Goal: Find specific page/section

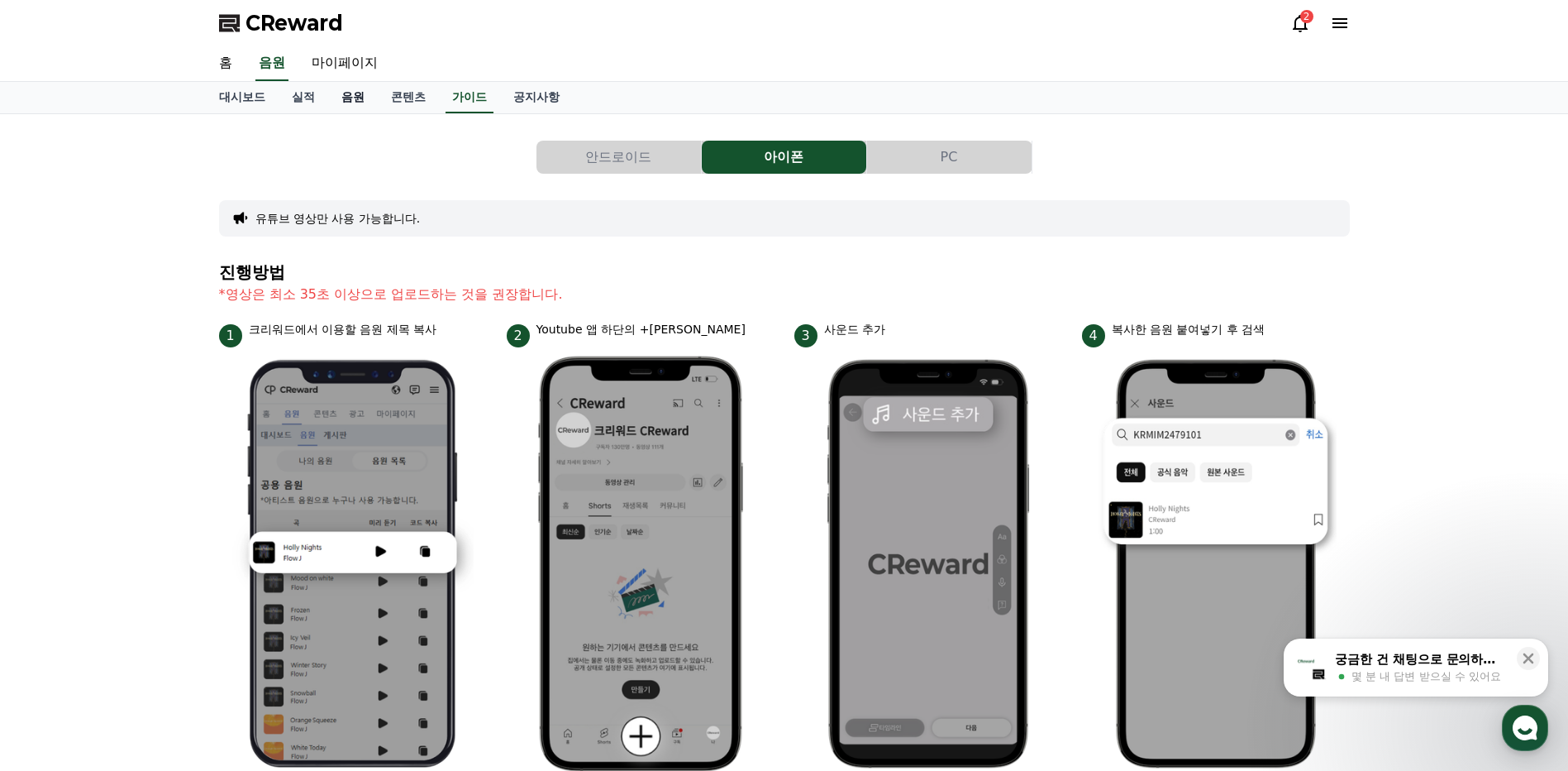
click at [352, 95] on link "음원" at bounding box center [353, 97] width 49 height 32
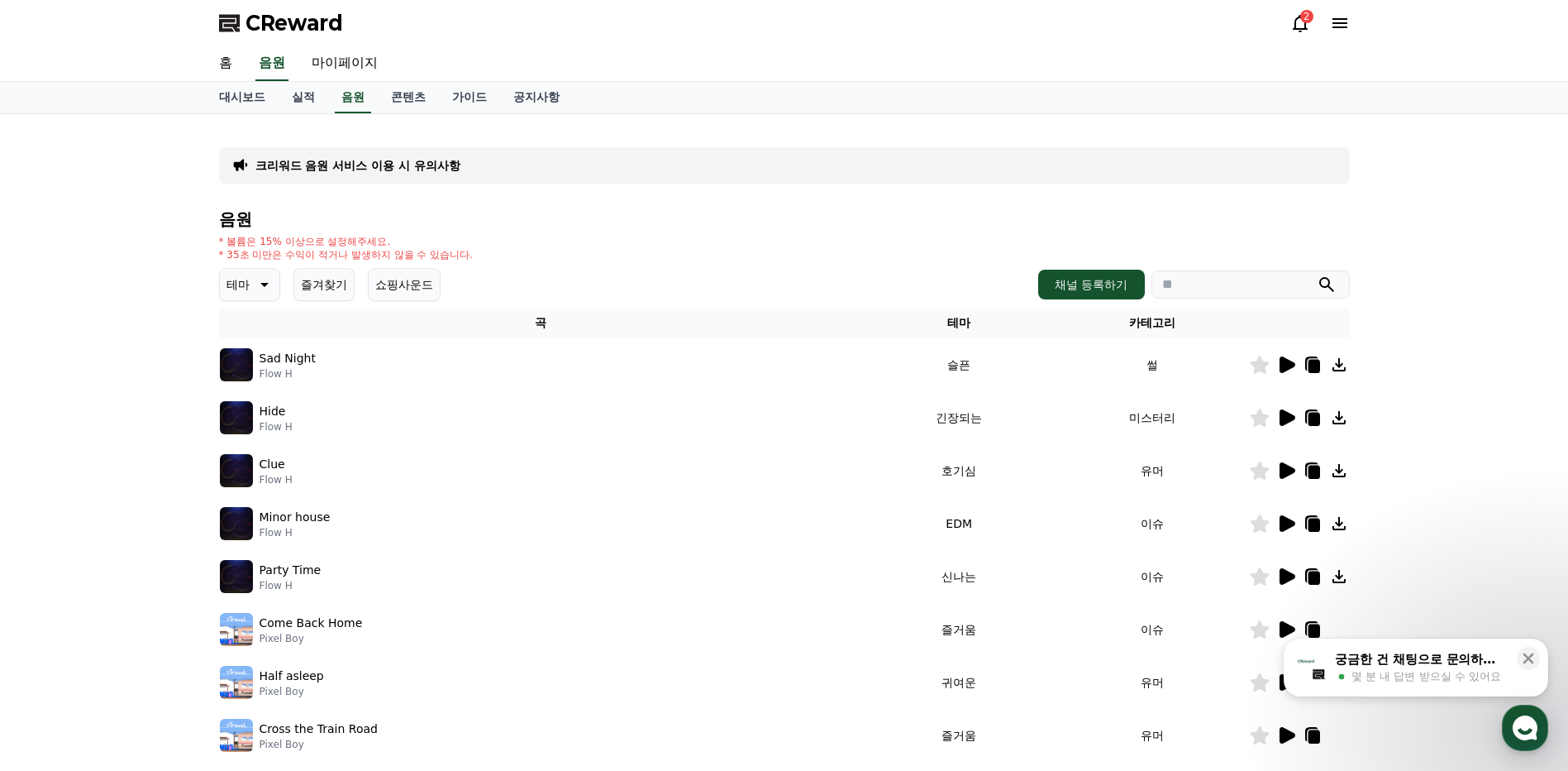
click at [1337, 283] on input "search" at bounding box center [1251, 284] width 198 height 28
type input "*"
type input "**********"
click at [1321, 281] on icon "submit" at bounding box center [1326, 284] width 20 height 20
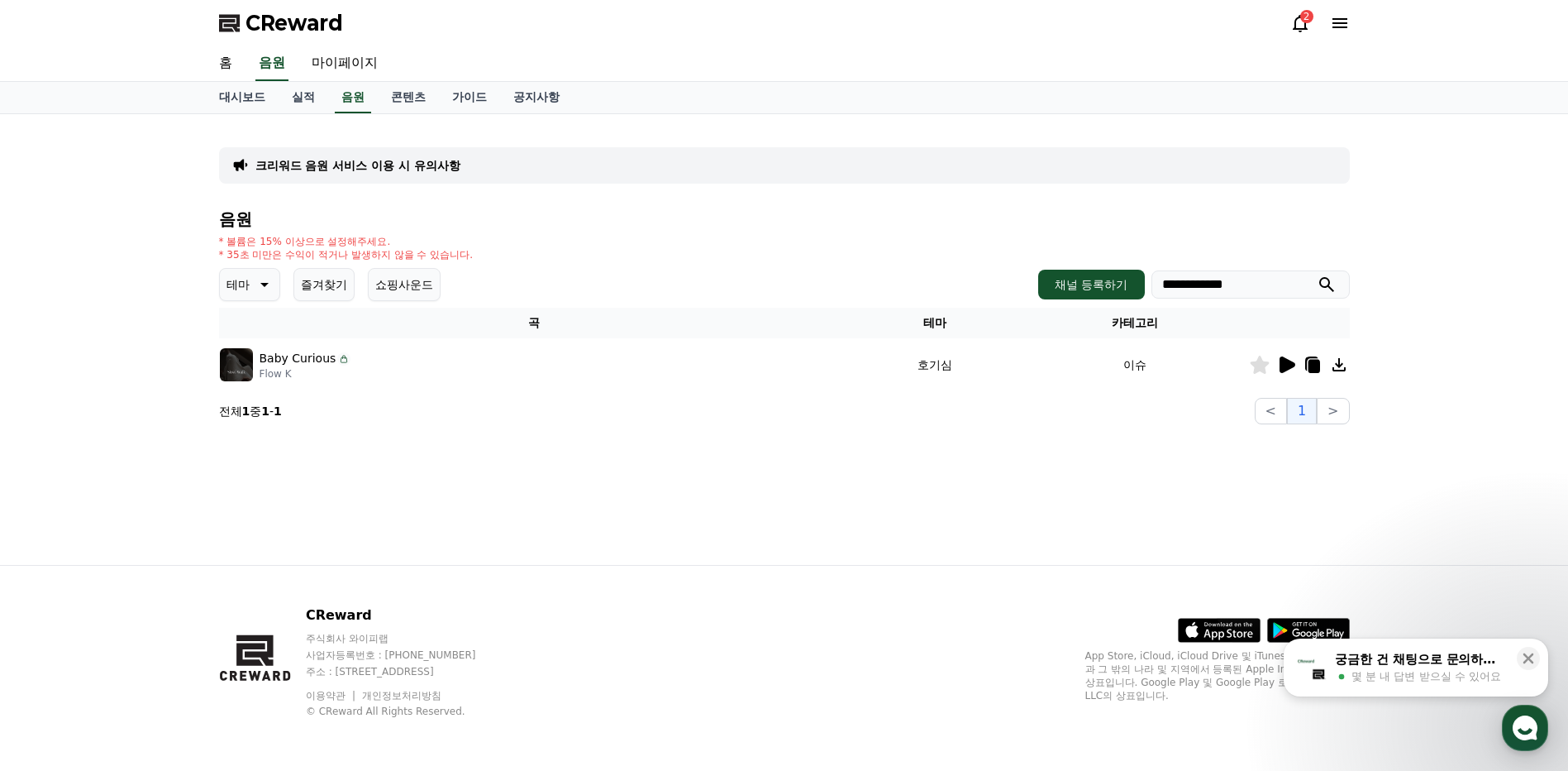
click at [1339, 364] on icon at bounding box center [1340, 365] width 13 height 13
